Goal: Navigation & Orientation: Find specific page/section

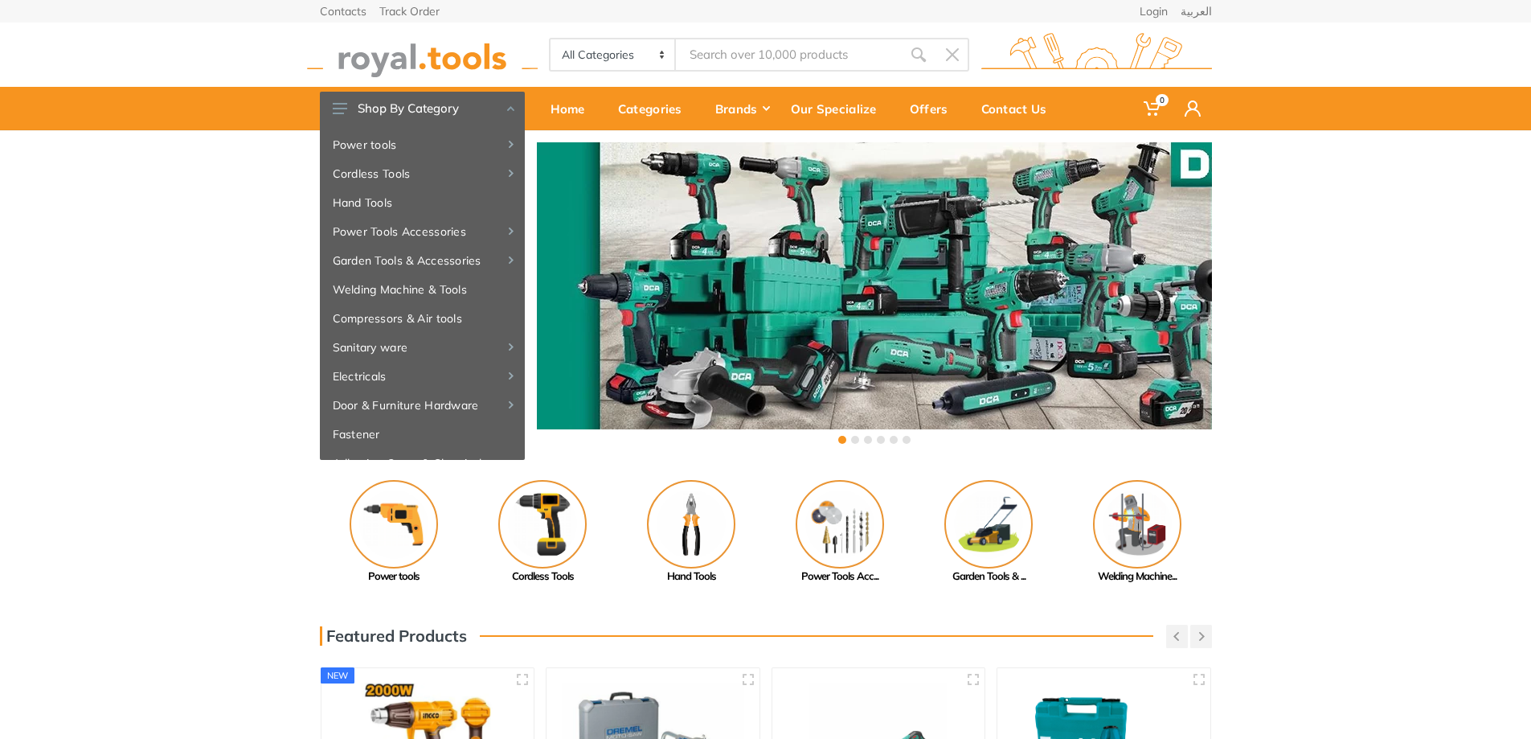
click at [188, 225] on div "‹ ›" at bounding box center [765, 294] width 1531 height 329
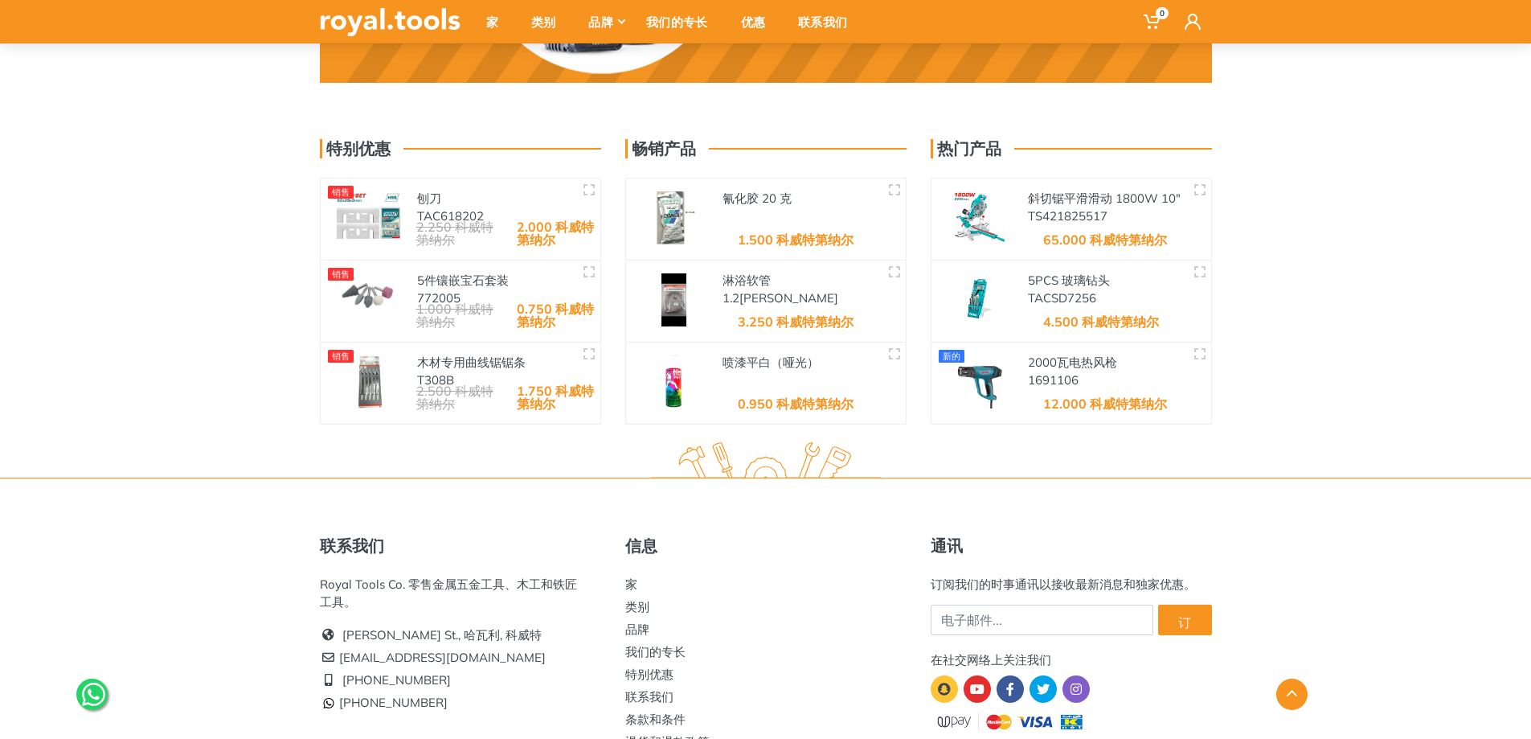
scroll to position [2569, 0]
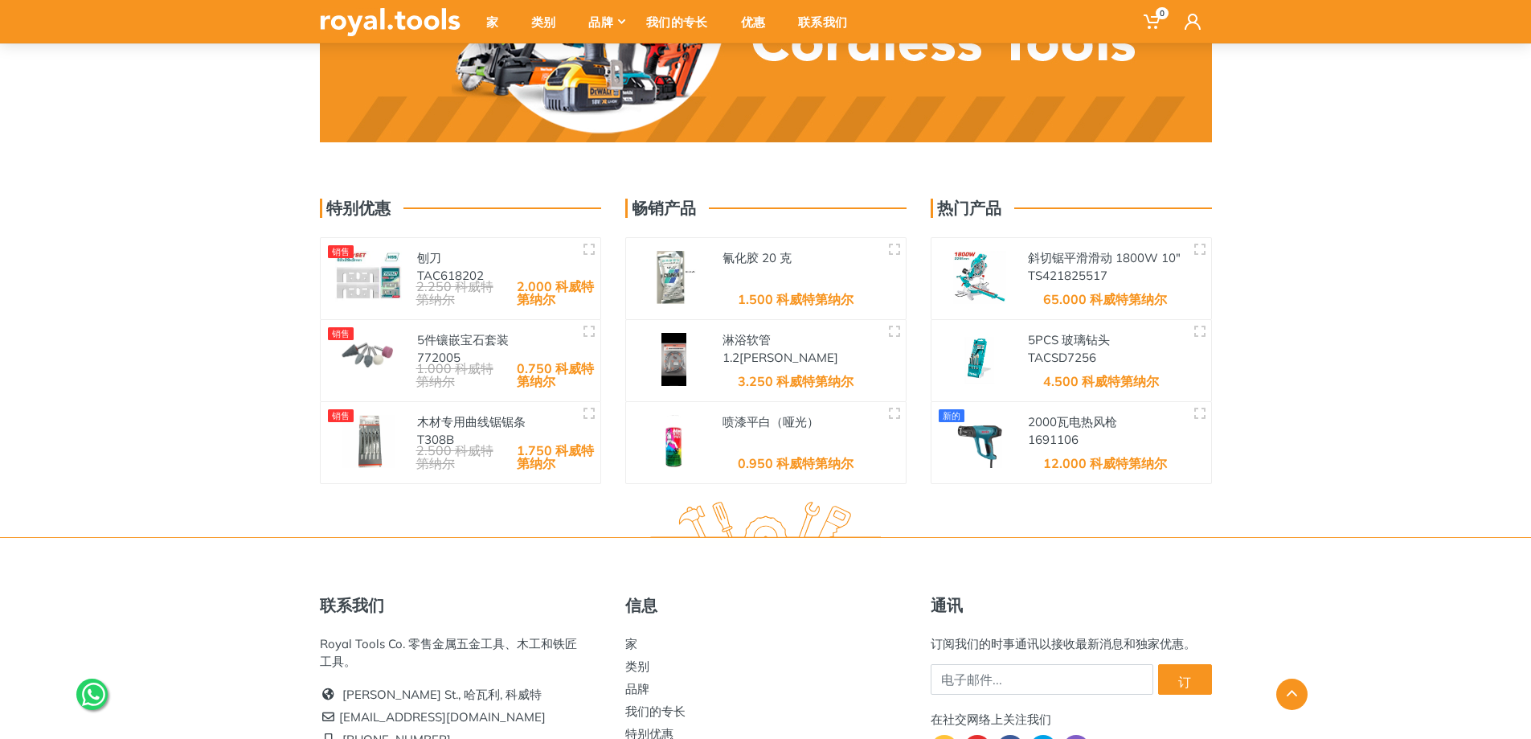
click at [640, 690] on div at bounding box center [766, 693] width 916 height 31
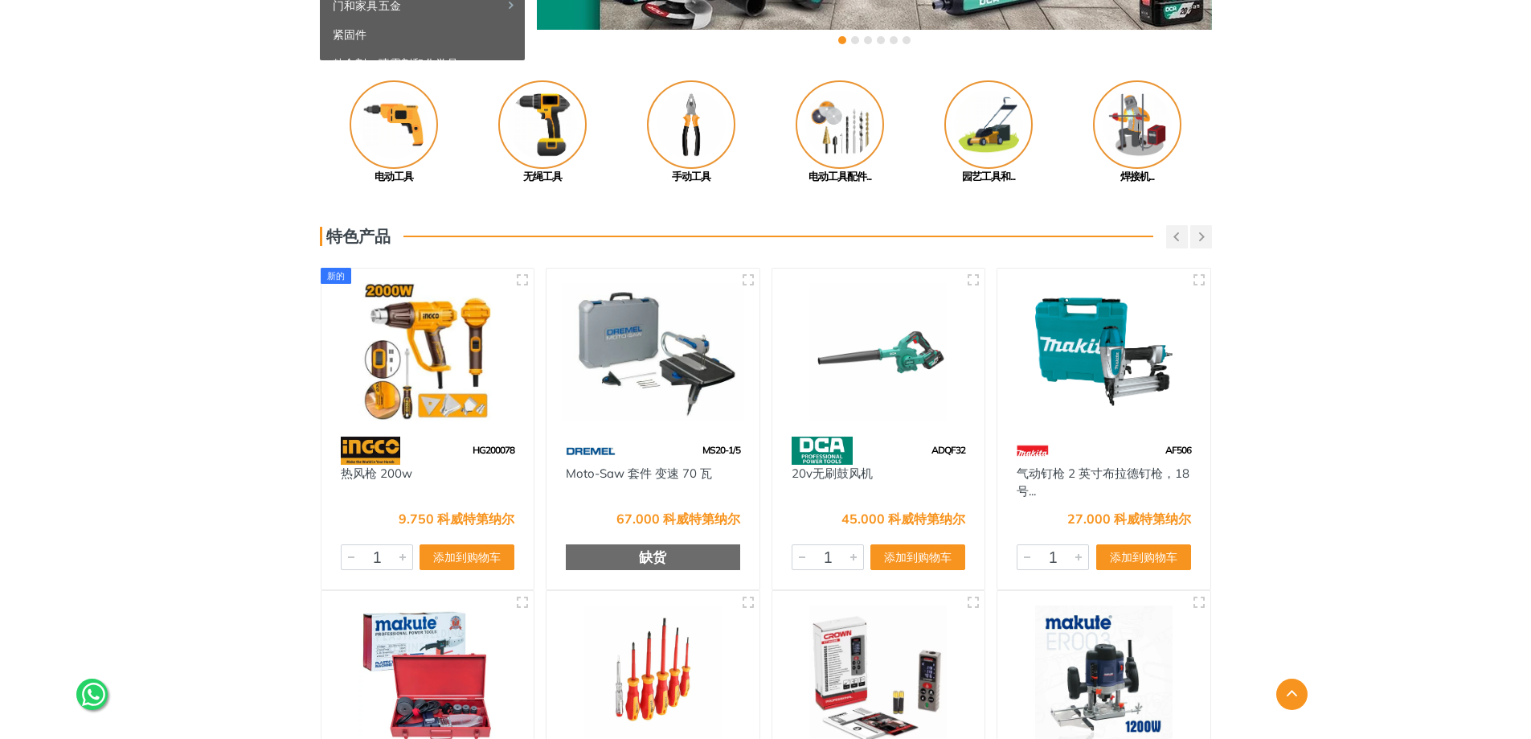
scroll to position [0, 0]
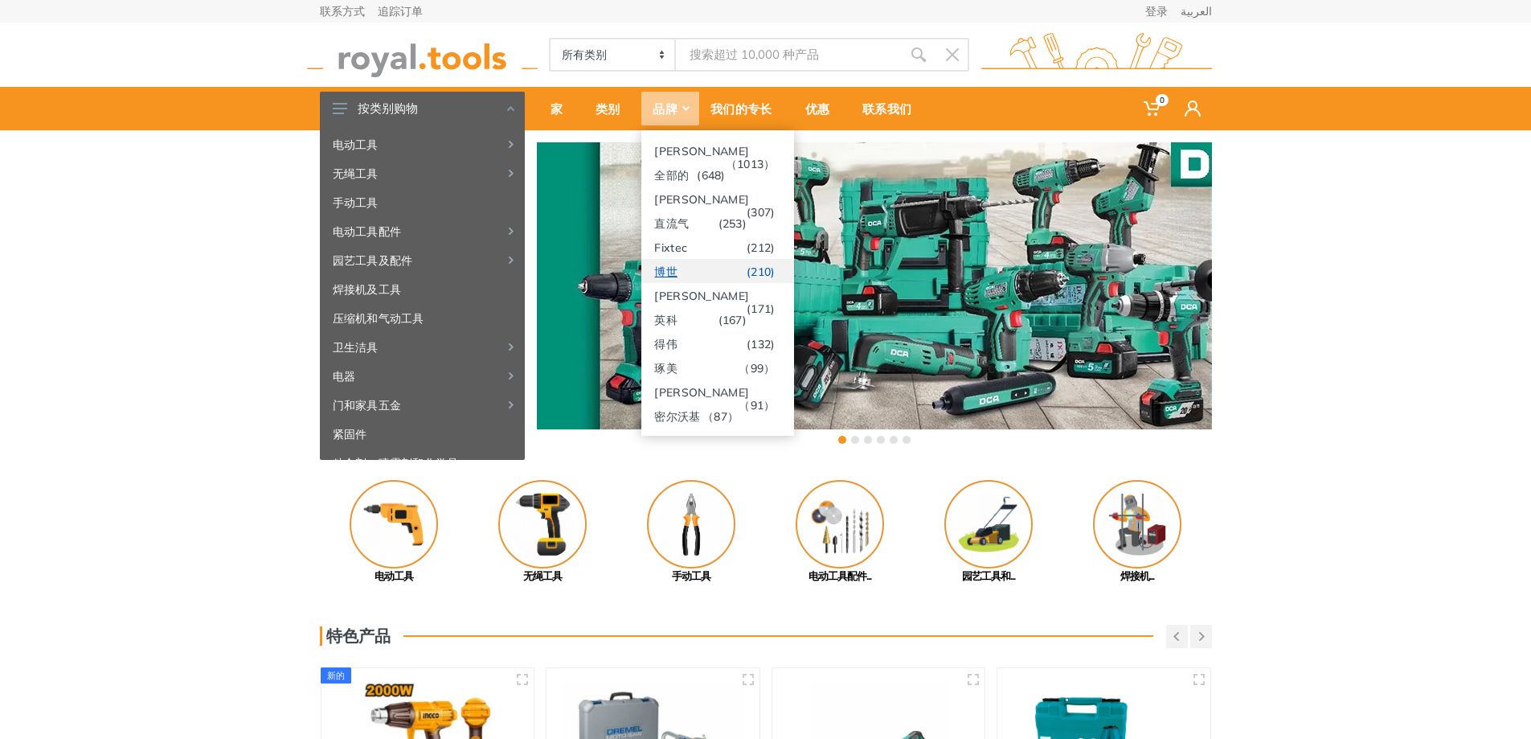
click at [698, 268] on link "博世 (210)" at bounding box center [717, 271] width 153 height 24
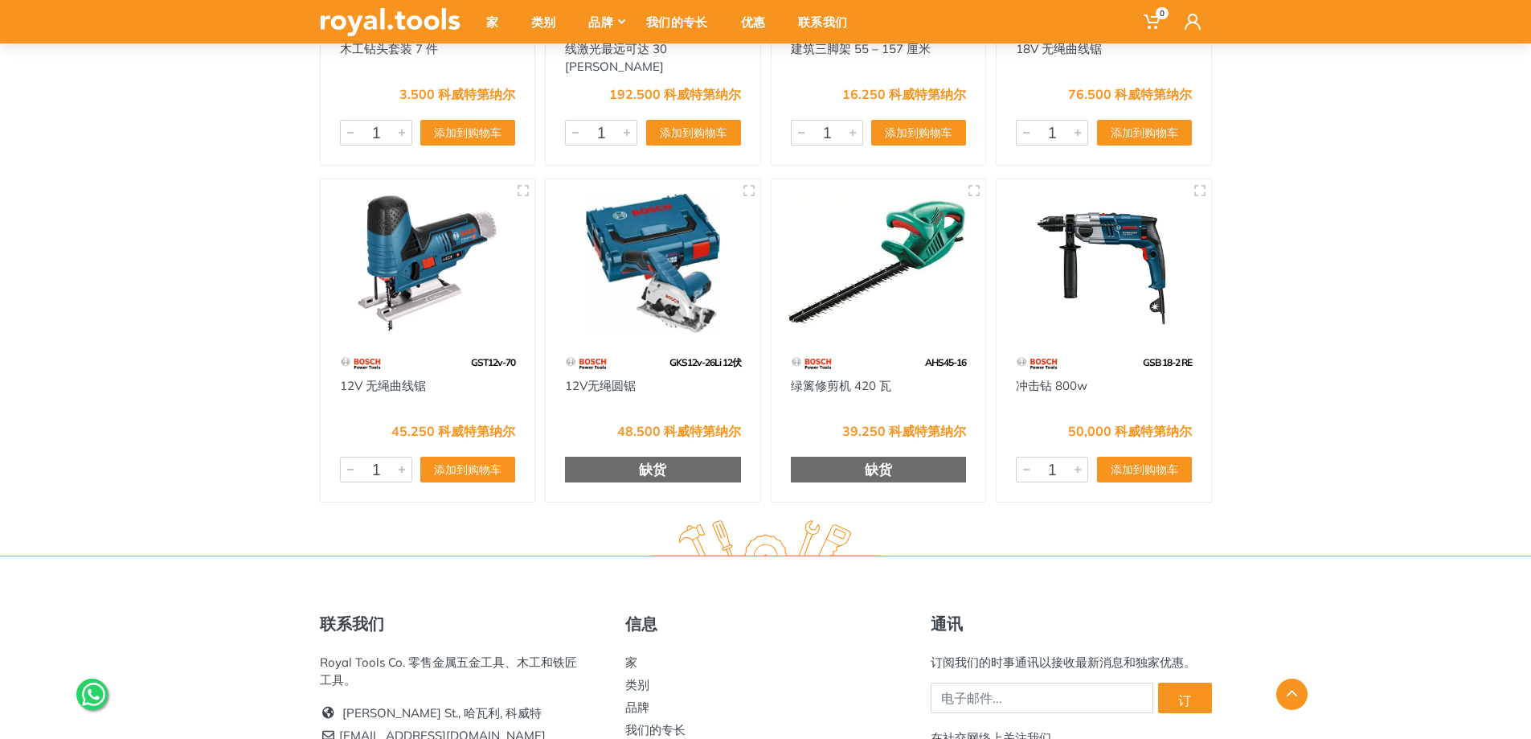
scroll to position [18966, 0]
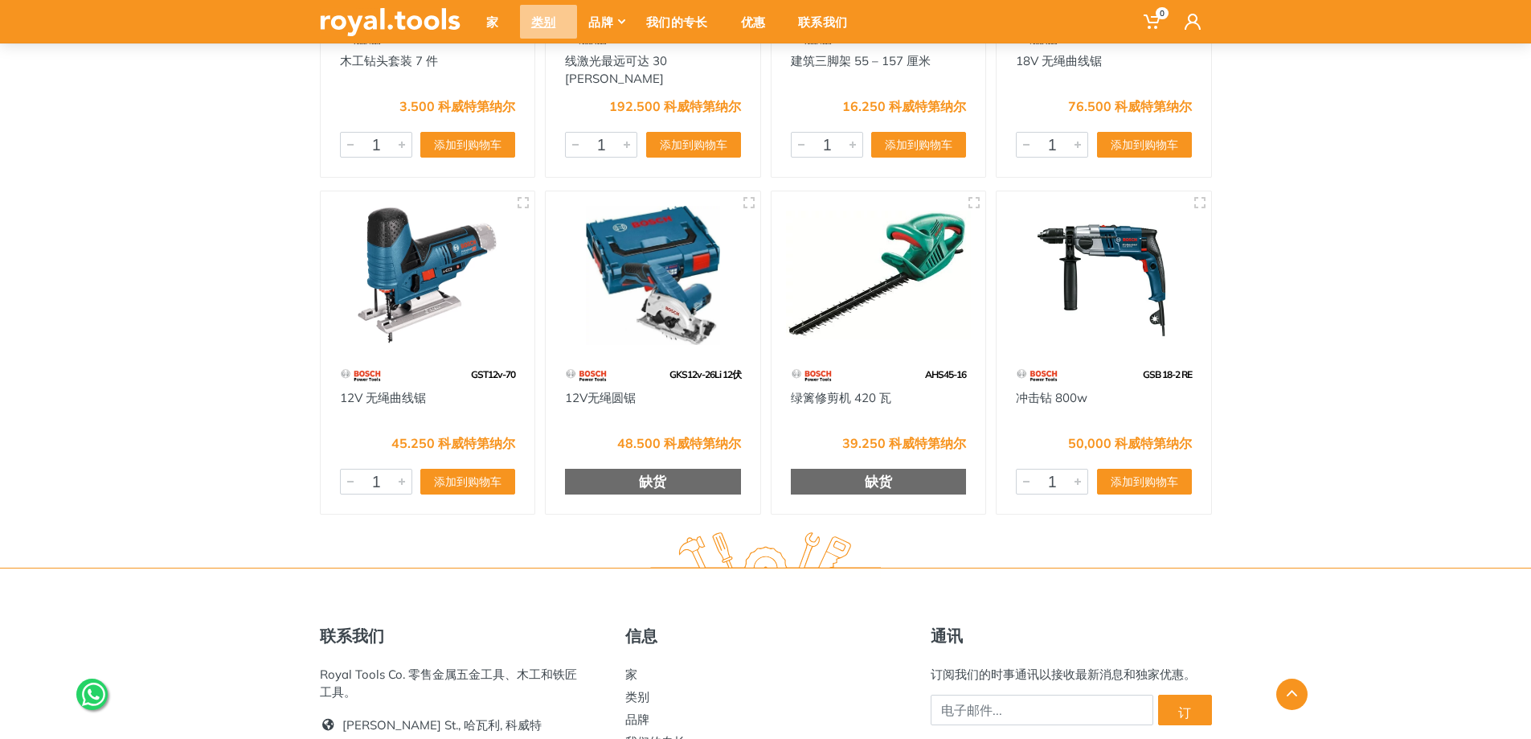
click at [537, 19] on font "类别" at bounding box center [543, 21] width 25 height 15
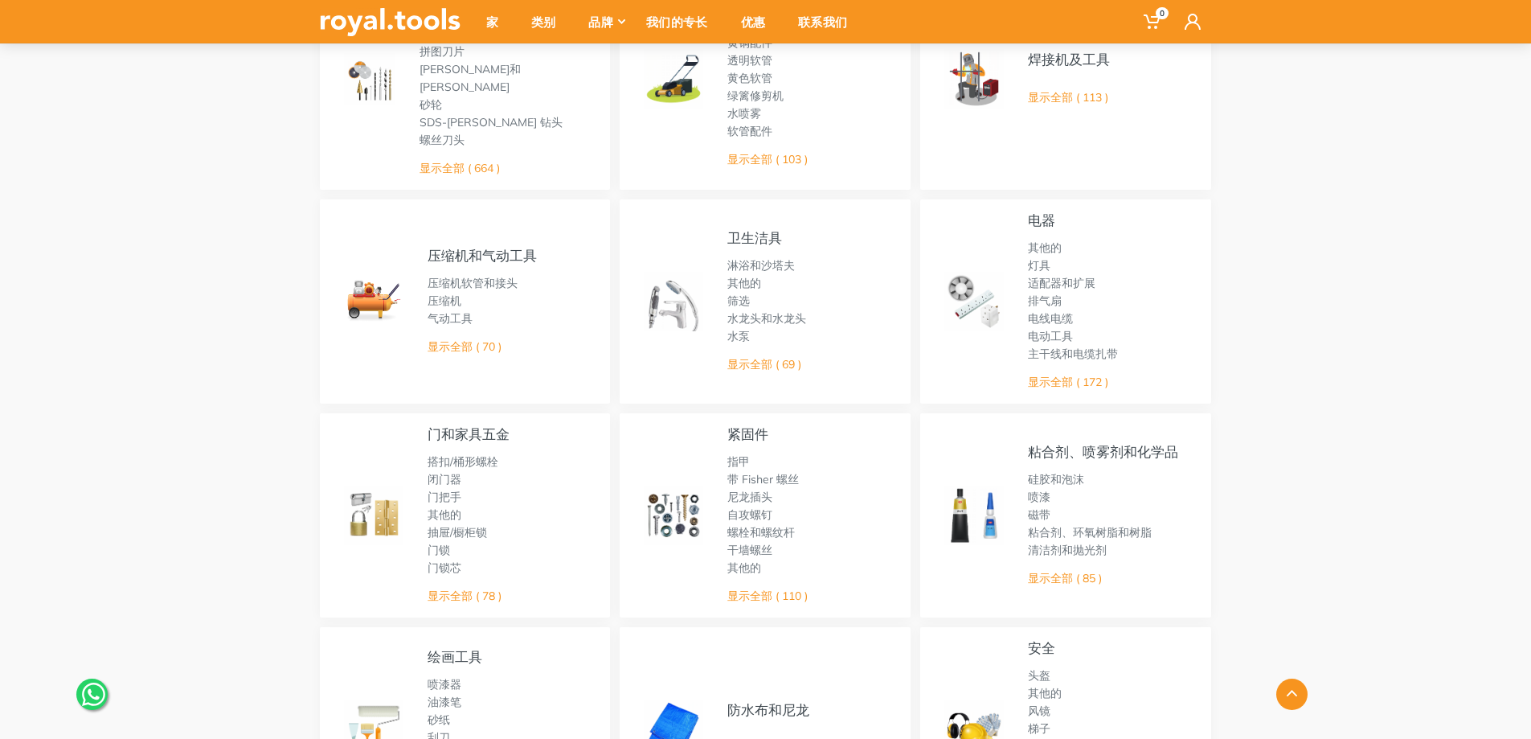
scroll to position [482, 0]
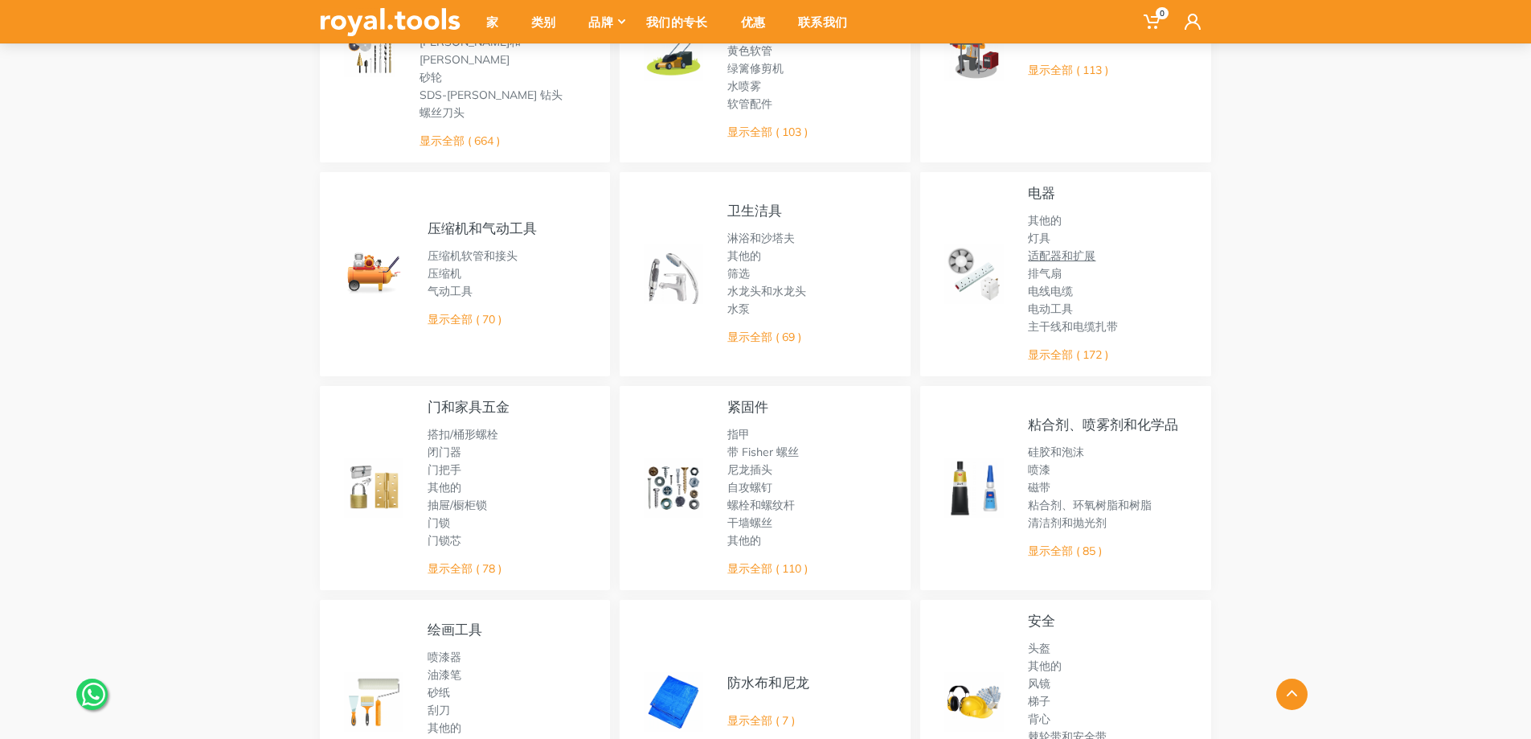
click at [1062, 248] on font "适配器和扩展" at bounding box center [1062, 255] width 68 height 14
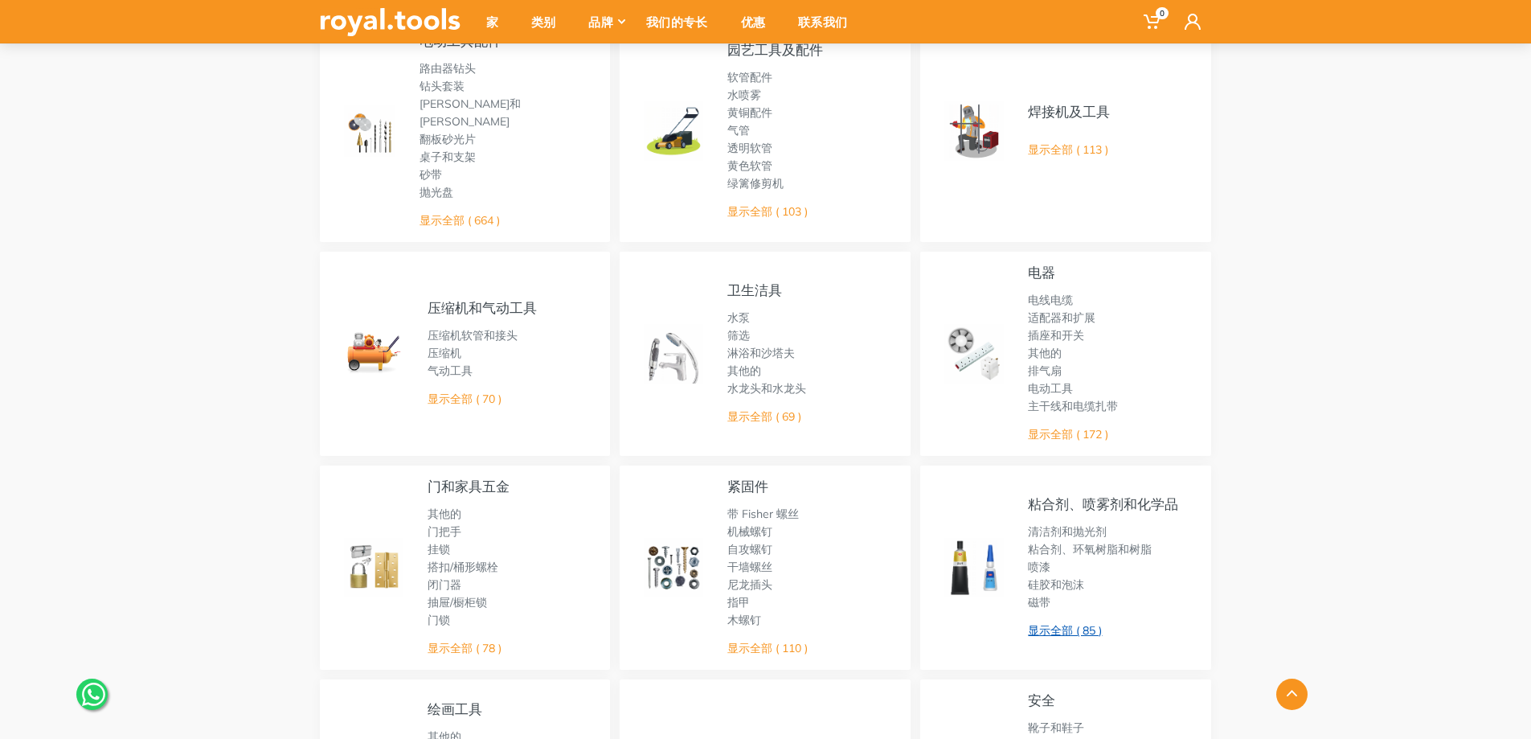
scroll to position [402, 0]
click at [1068, 428] on font "显示全部 ( 172 )" at bounding box center [1068, 435] width 80 height 14
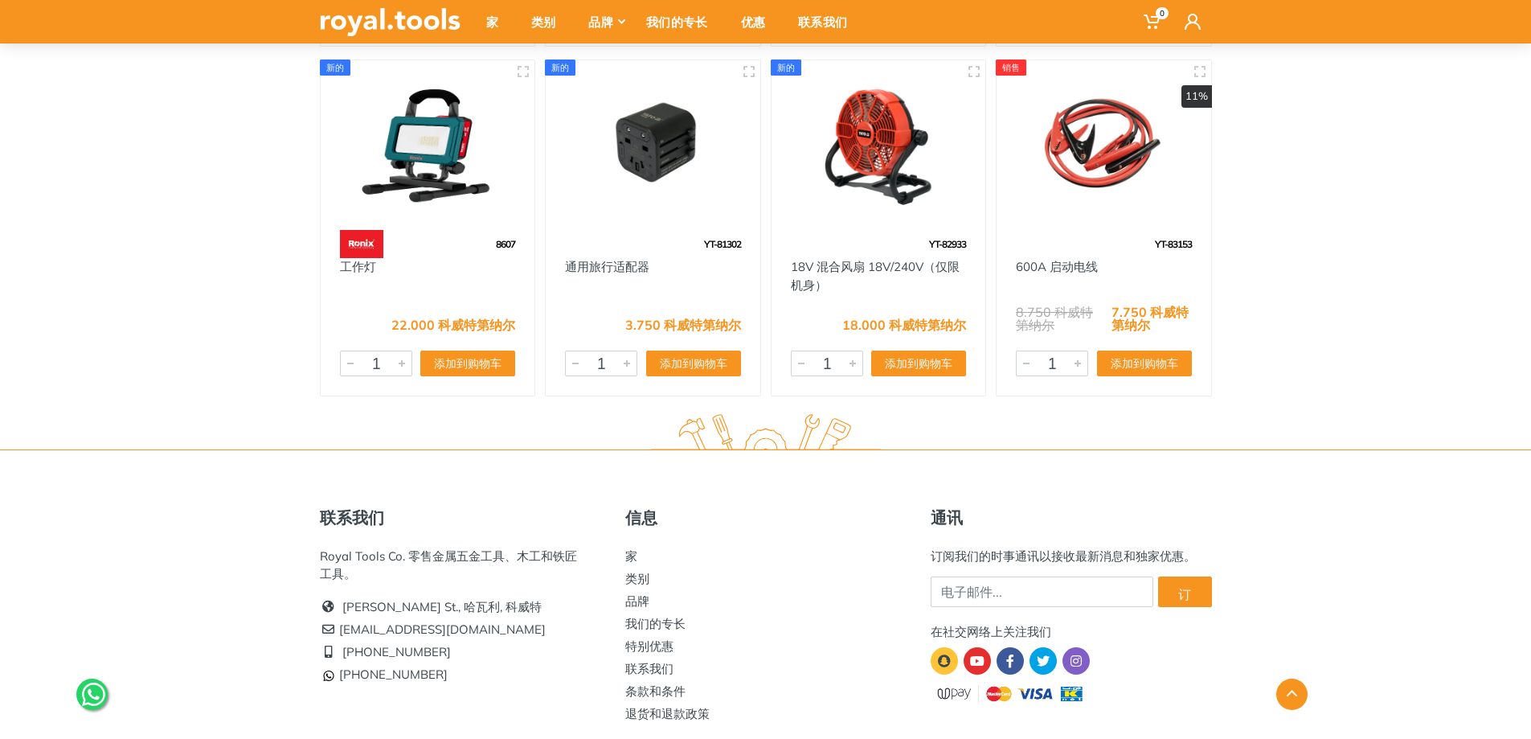
scroll to position [14626, 0]
